Goal: Communication & Community: Answer question/provide support

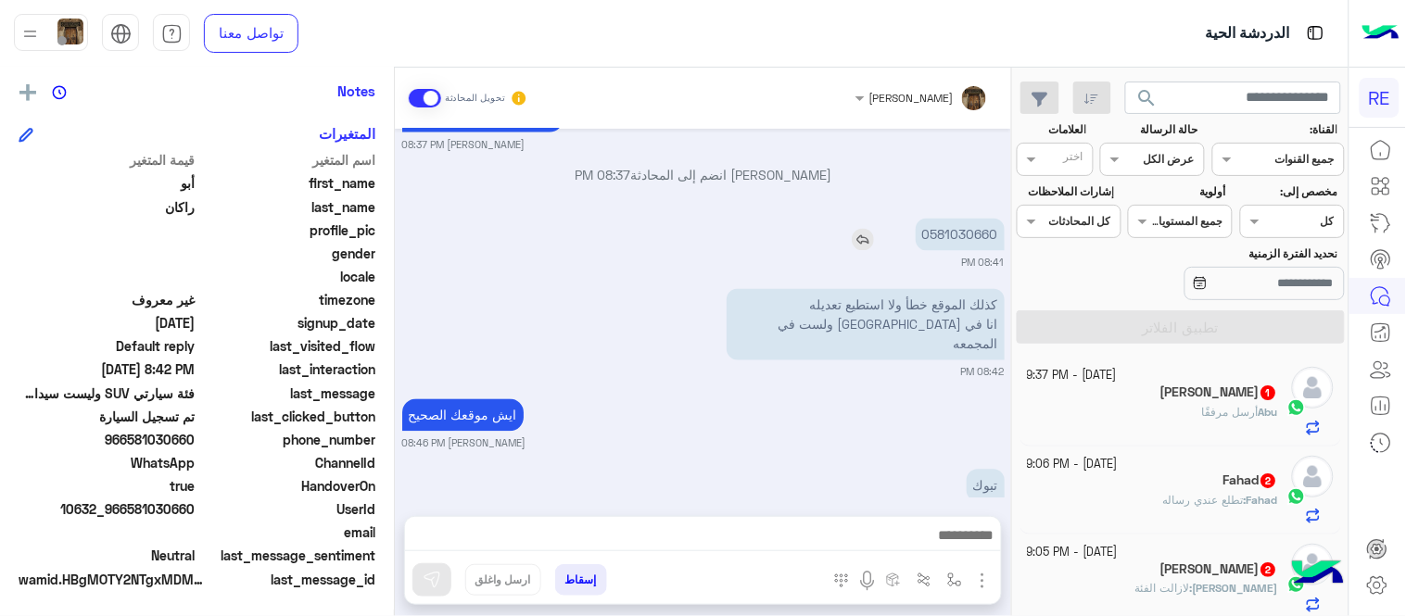
click at [962, 219] on p "0581030660" at bounding box center [960, 235] width 89 height 32
copy p "0581030660"
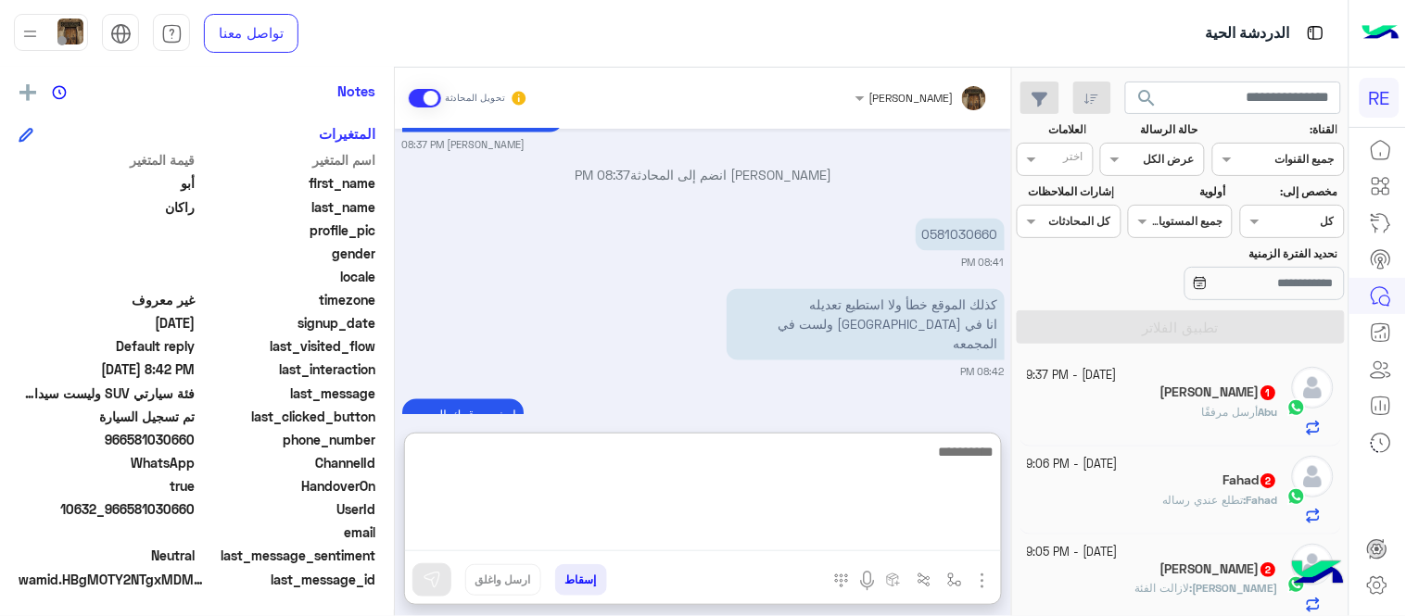
scroll to position [867, 0]
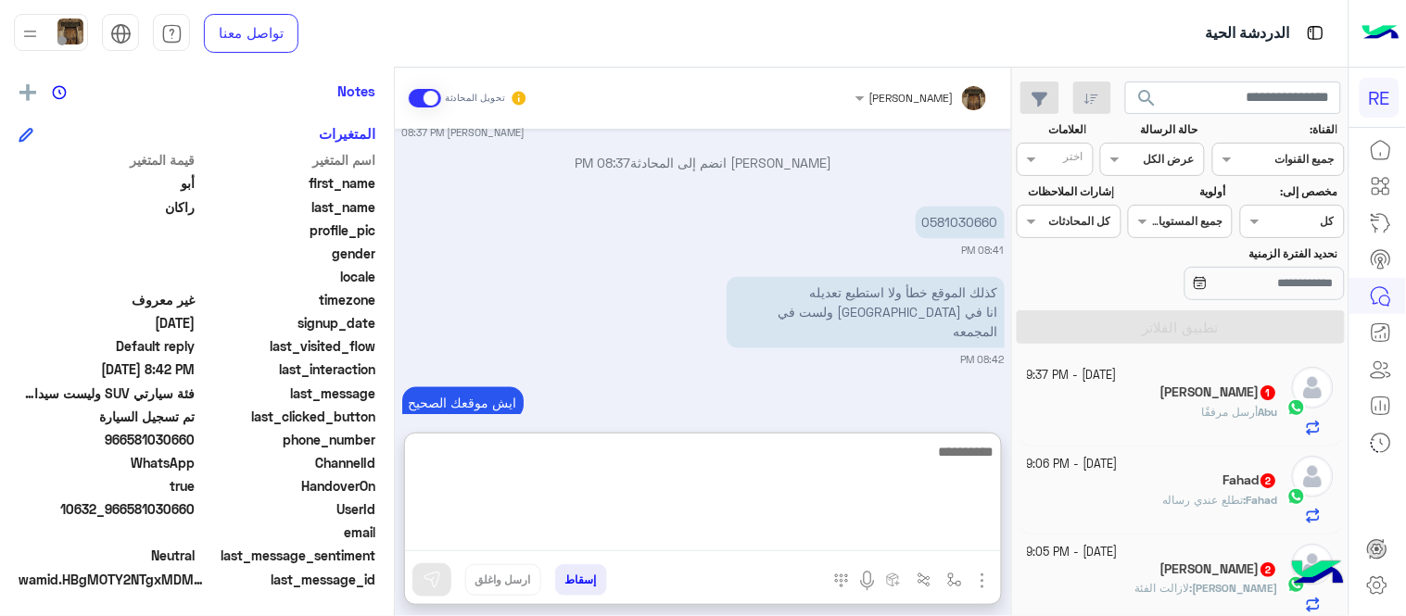
click at [658, 543] on textarea at bounding box center [703, 495] width 596 height 111
type textarea "**********"
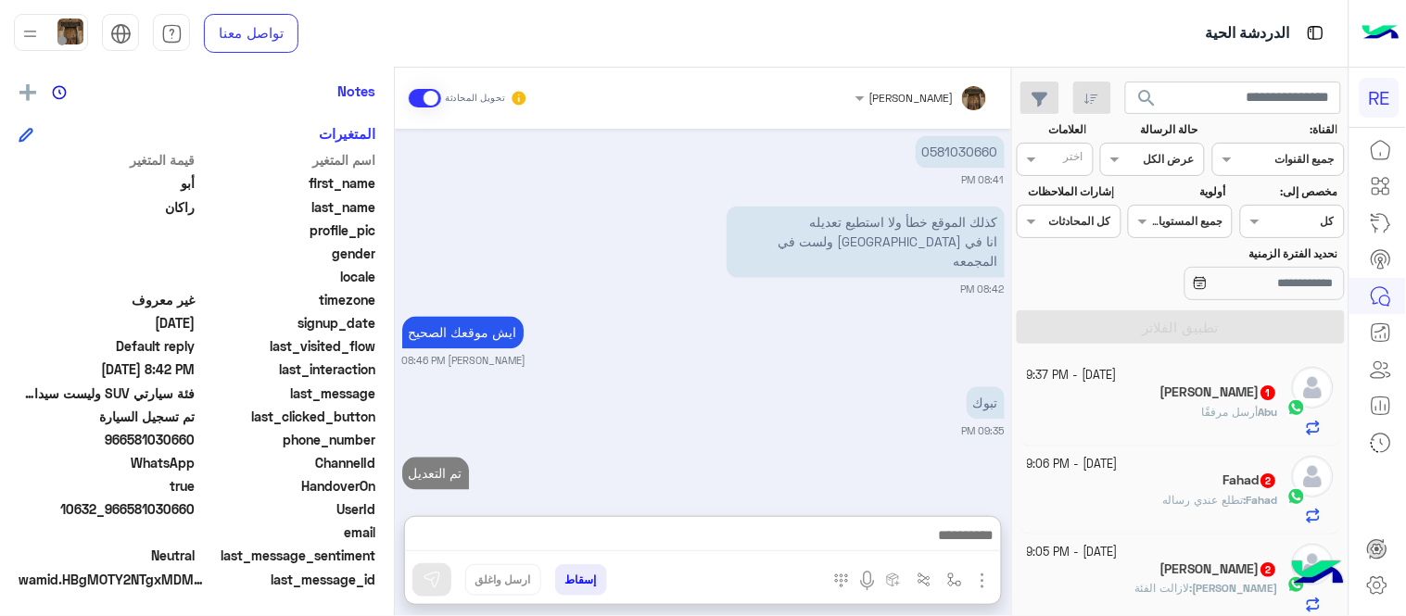
click at [604, 331] on div "[DATE] 07:41 PM السلام عليكم 07:51 PM نسعد بخدمتك. اي خدمة اخرى ؟ الرجوع للقائم…" at bounding box center [703, 313] width 616 height 369
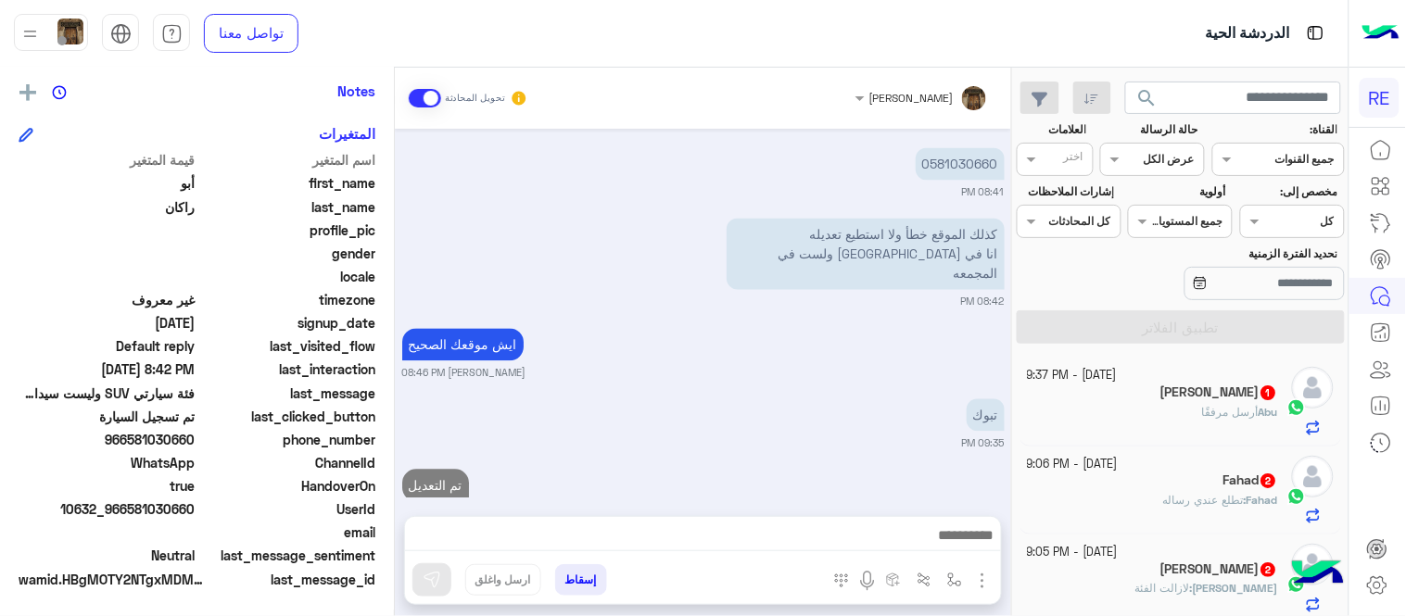
click at [1133, 497] on div "Fahad : تطلع عندي رساله" at bounding box center [1153, 508] width 251 height 32
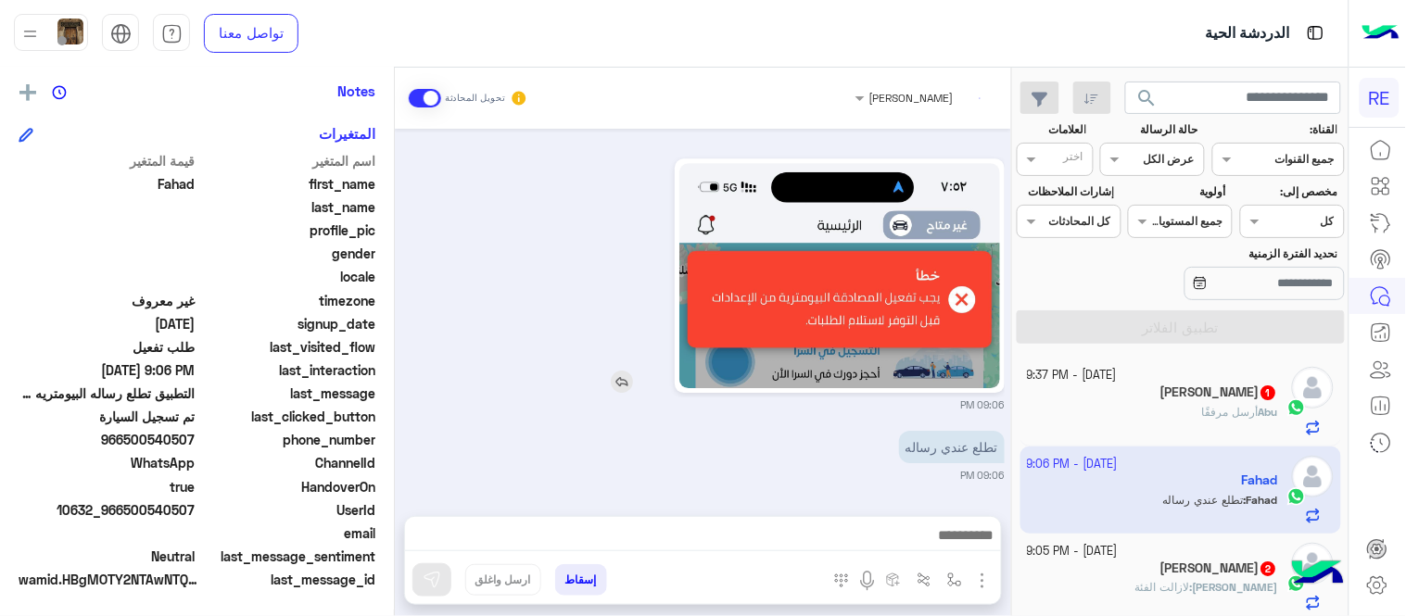
scroll to position [380, 0]
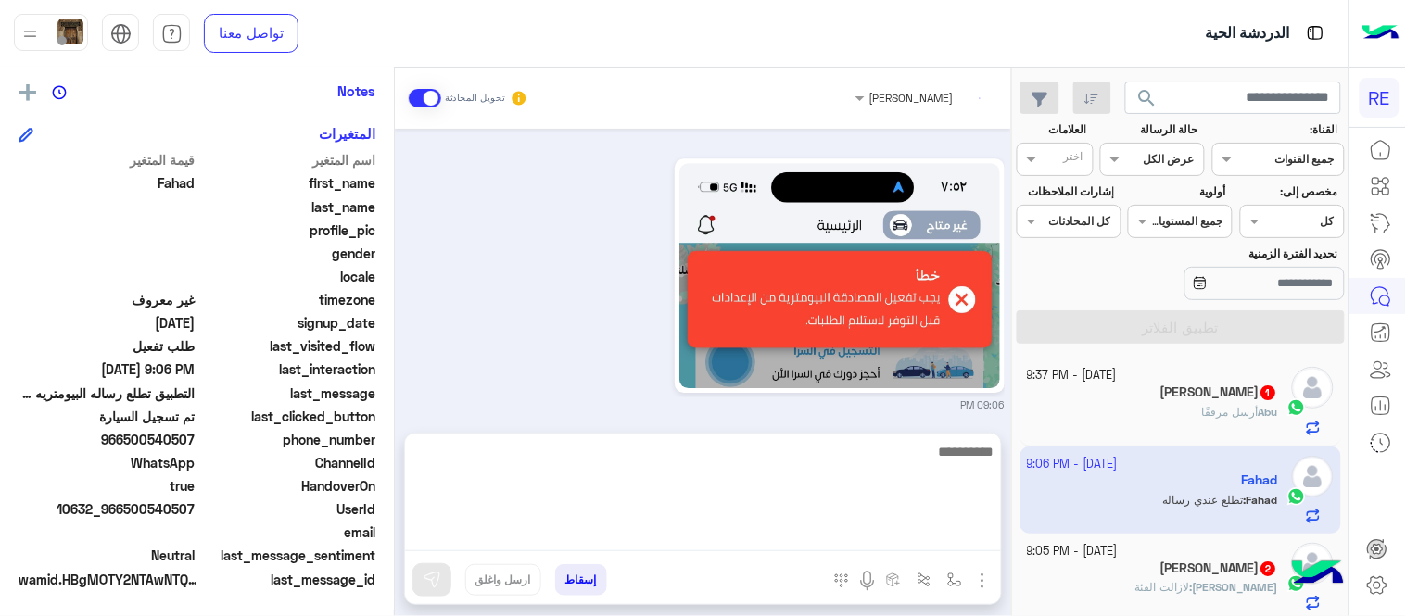
click at [791, 529] on textarea at bounding box center [703, 495] width 596 height 111
type textarea "**********"
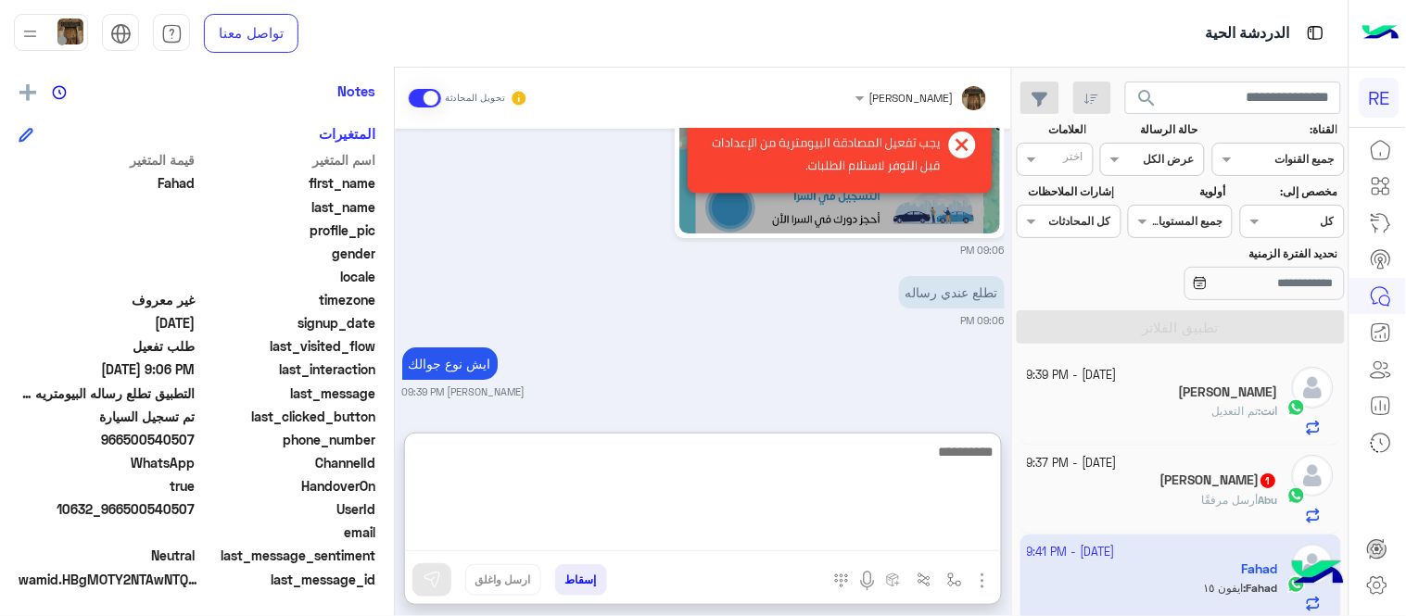
scroll to position [1559, 0]
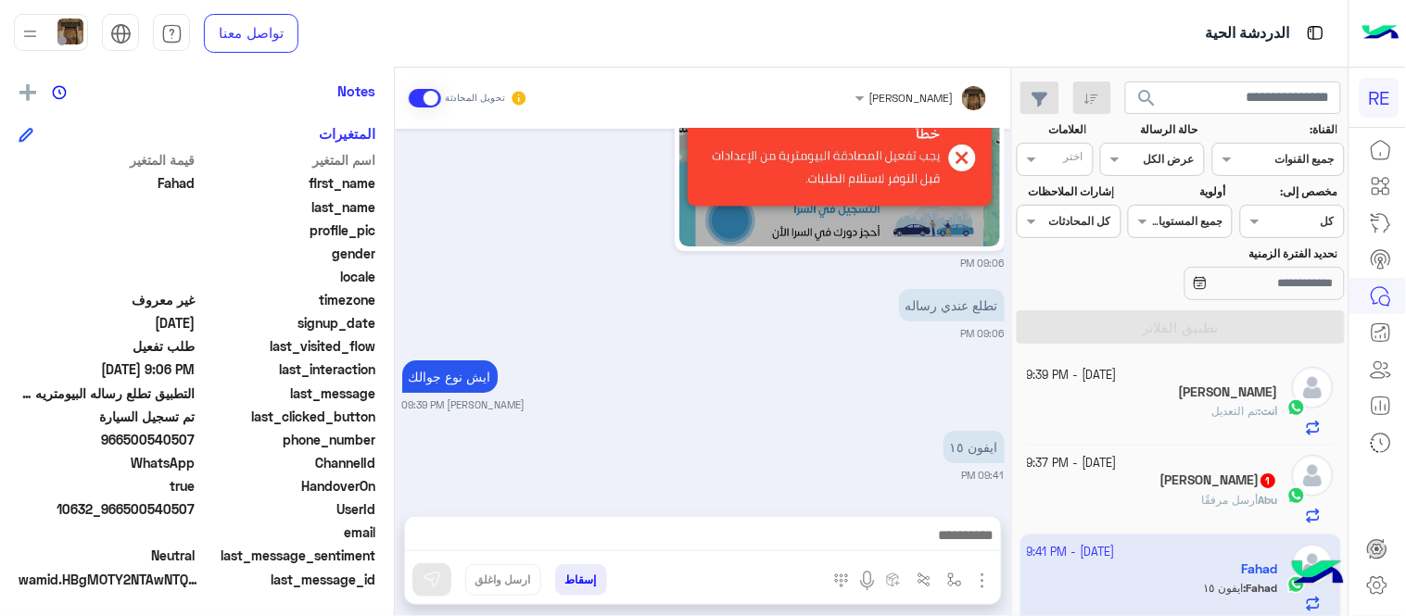
click at [702, 421] on div "[PERSON_NAME] تحويل المحادثة [DATE] اختر [DATE] الخدمات التالية: 07:54 PM تفعيل…" at bounding box center [703, 346] width 616 height 556
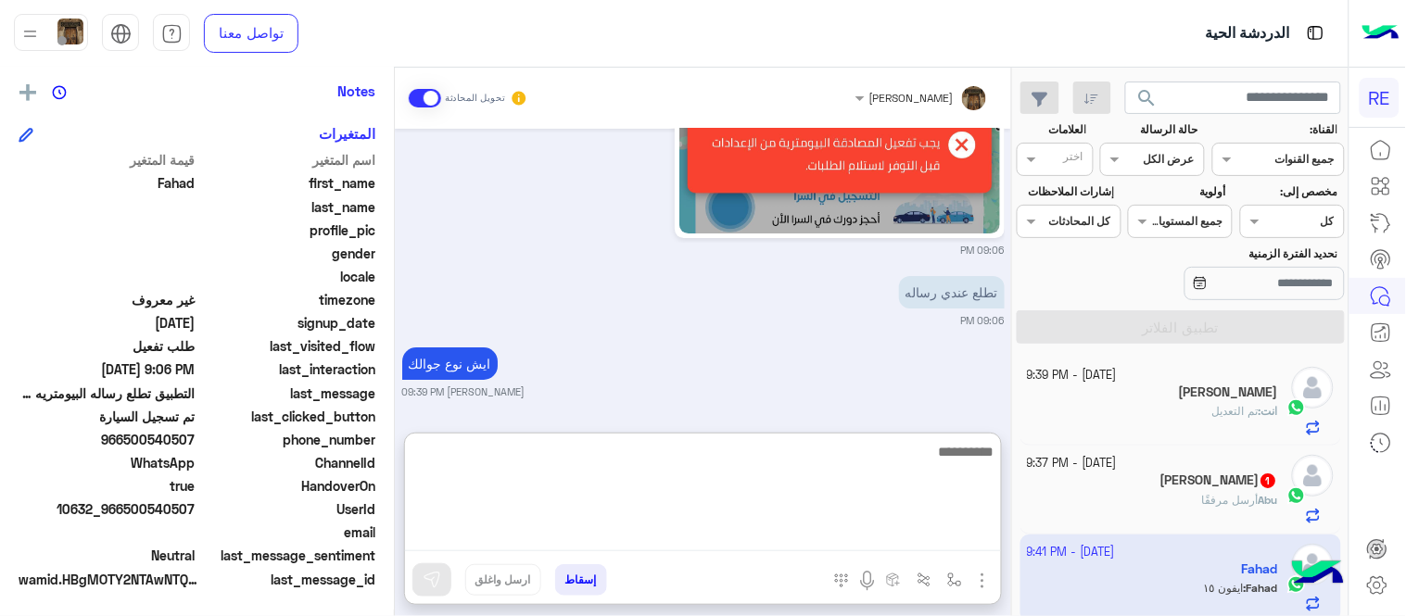
click at [813, 539] on textarea at bounding box center [703, 495] width 596 height 111
click at [716, 479] on textarea at bounding box center [703, 495] width 596 height 111
paste textarea "**********"
type textarea "**********"
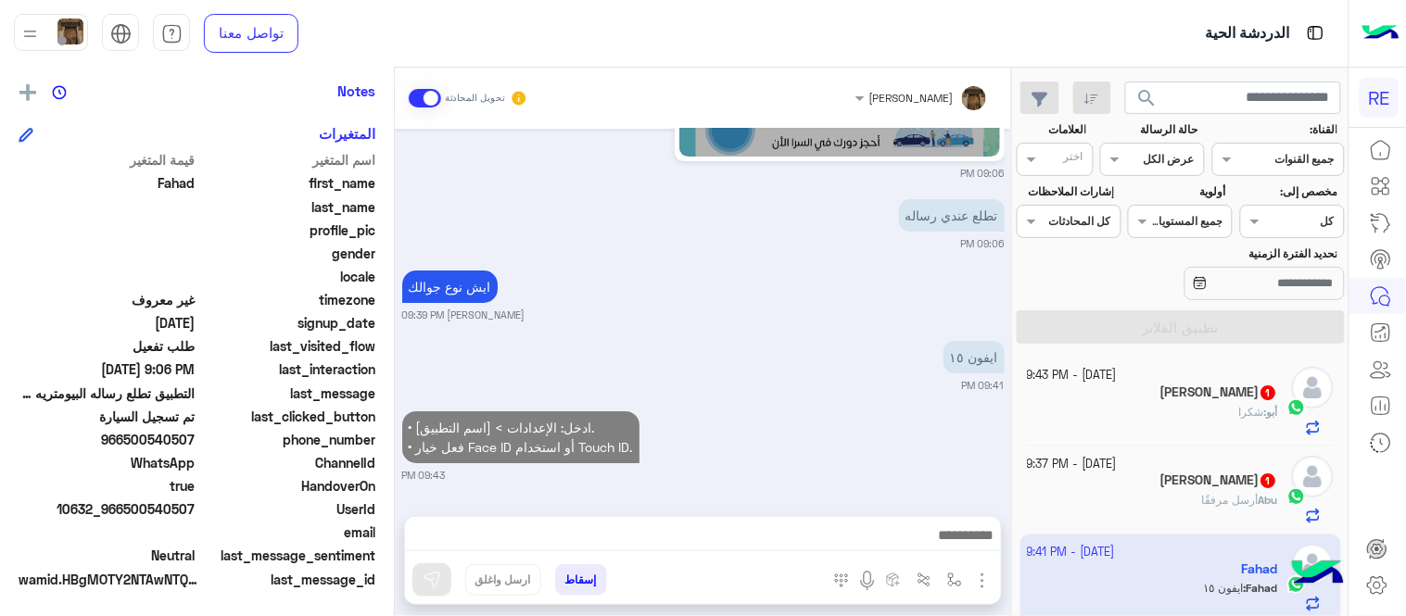
click at [853, 415] on div "[PERSON_NAME] تحويل المحادثة [DATE] اختر [DATE] الخدمات التالية: 07:54 PM تفعيل…" at bounding box center [703, 346] width 616 height 556
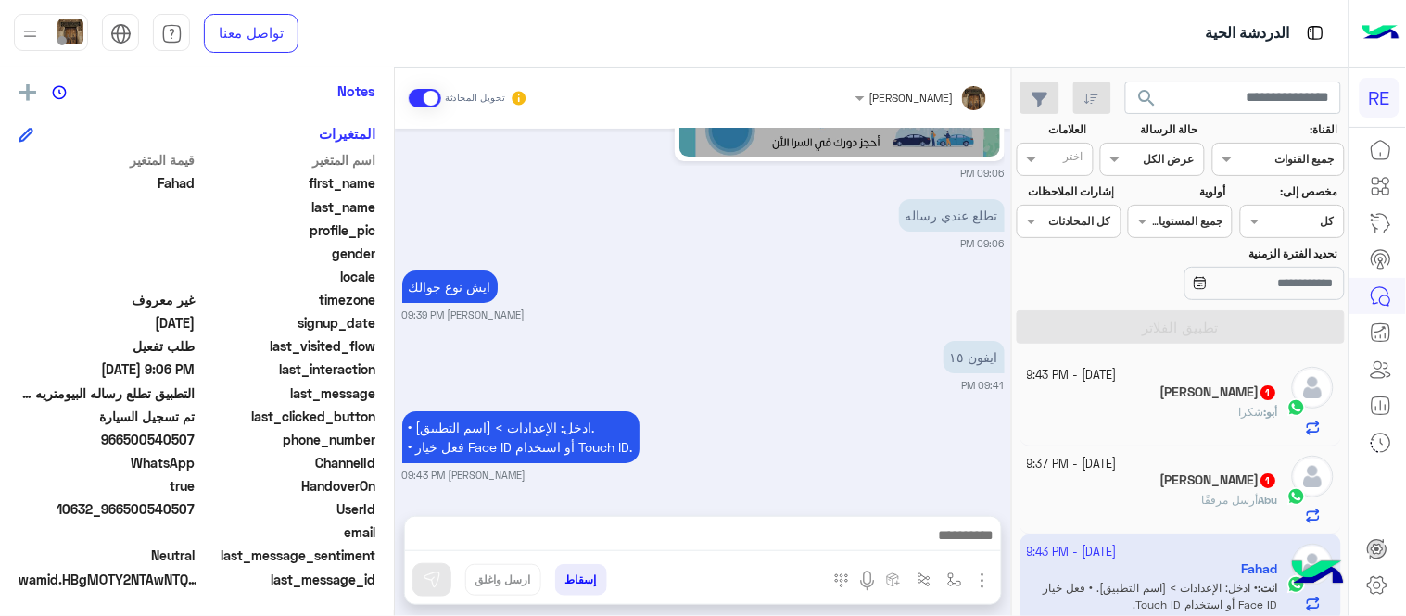
click at [922, 460] on div "• ادخل: الإعدادات > [اسم التطبيق]. • فعل خيار Face ID أو استخدام Touch ID. [PER…" at bounding box center [703, 445] width 602 height 76
click at [1258, 393] on h5 "[PERSON_NAME] 1" at bounding box center [1219, 393] width 118 height 16
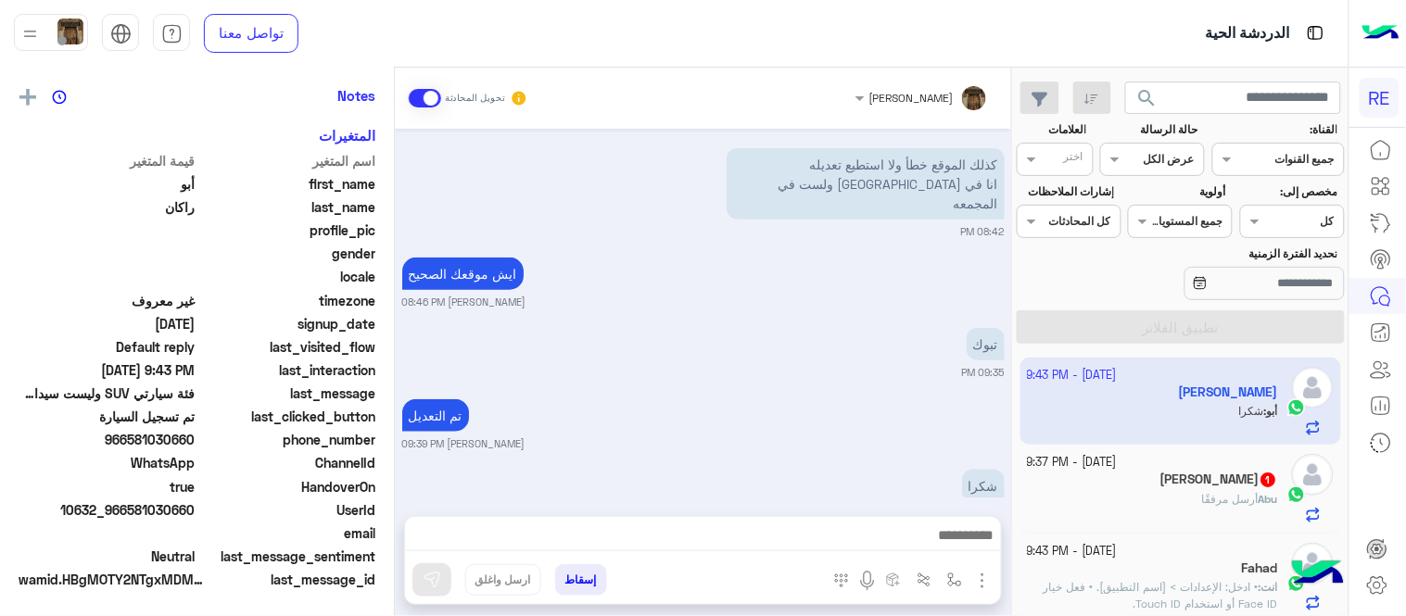
scroll to position [380, 0]
drag, startPoint x: 1020, startPoint y: 354, endPoint x: 1025, endPoint y: 362, distance: 10.0
click at [1025, 362] on div "[DATE] - 9:43 PM [PERSON_NAME] : شكرا [DATE] - 9:37 PM [PERSON_NAME] 1 Abu أرسل…" at bounding box center [1181, 487] width 336 height 273
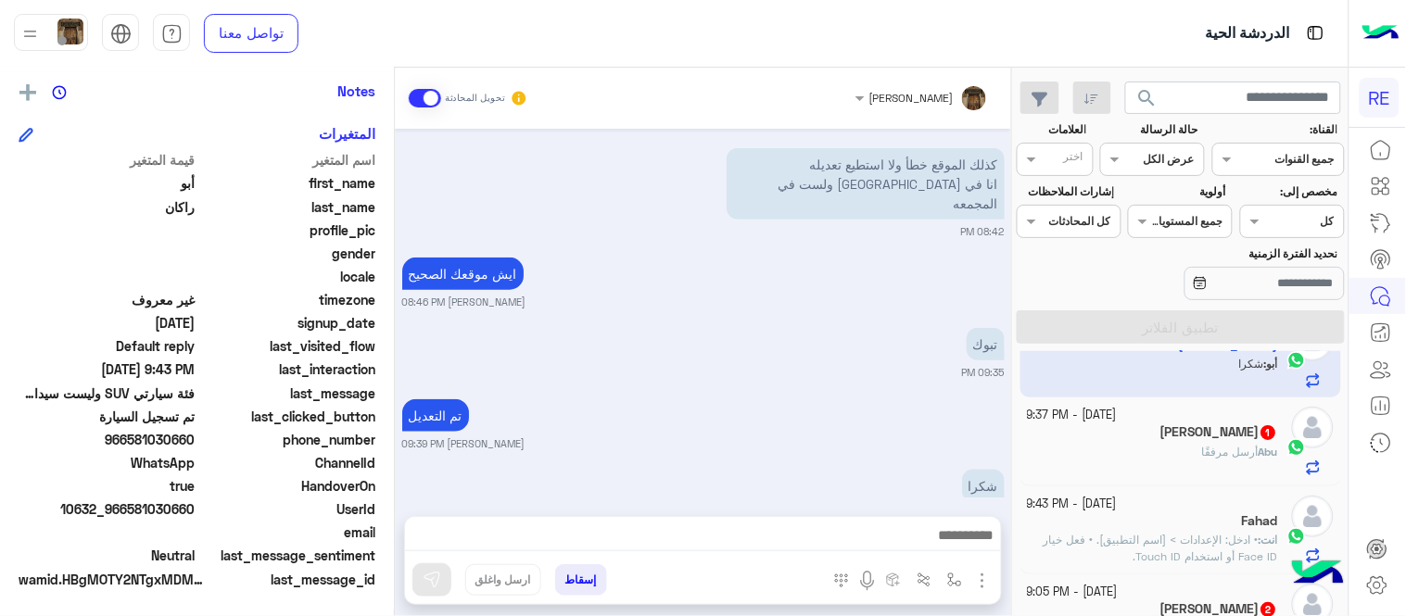
scroll to position [0, 0]
